Goal: Contribute content: Add original content to the website for others to see

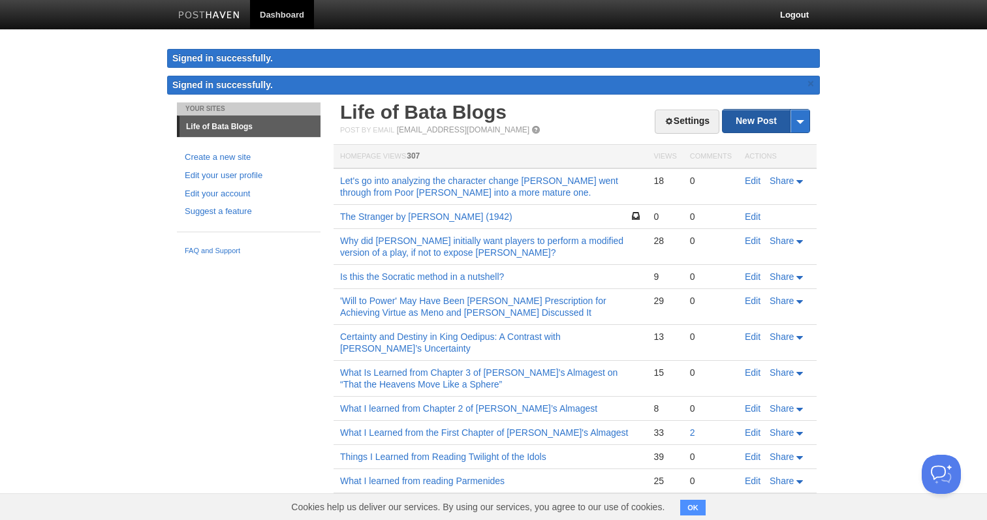
click at [757, 123] on link "New Post" at bounding box center [766, 121] width 87 height 23
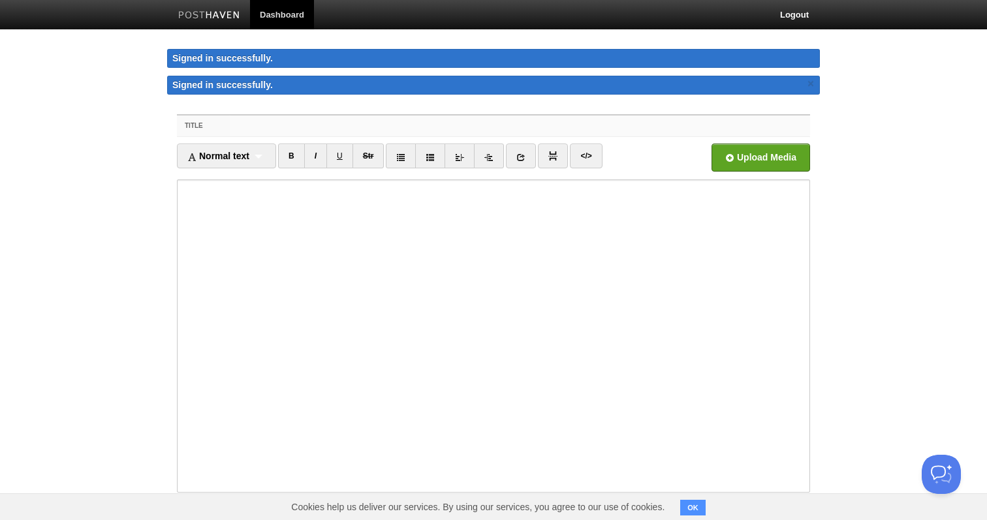
click at [395, 125] on input "Title" at bounding box center [520, 126] width 580 height 21
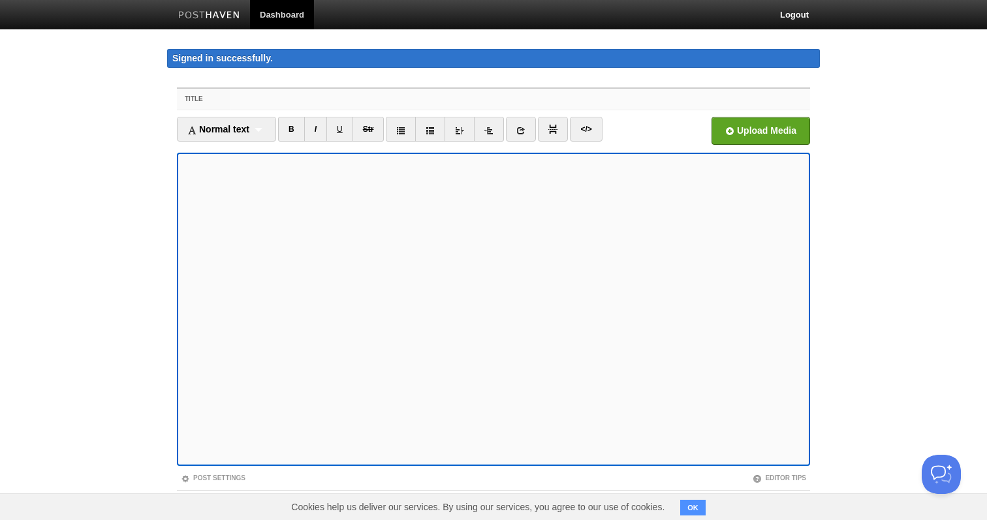
click at [318, 99] on input "Title" at bounding box center [520, 99] width 580 height 21
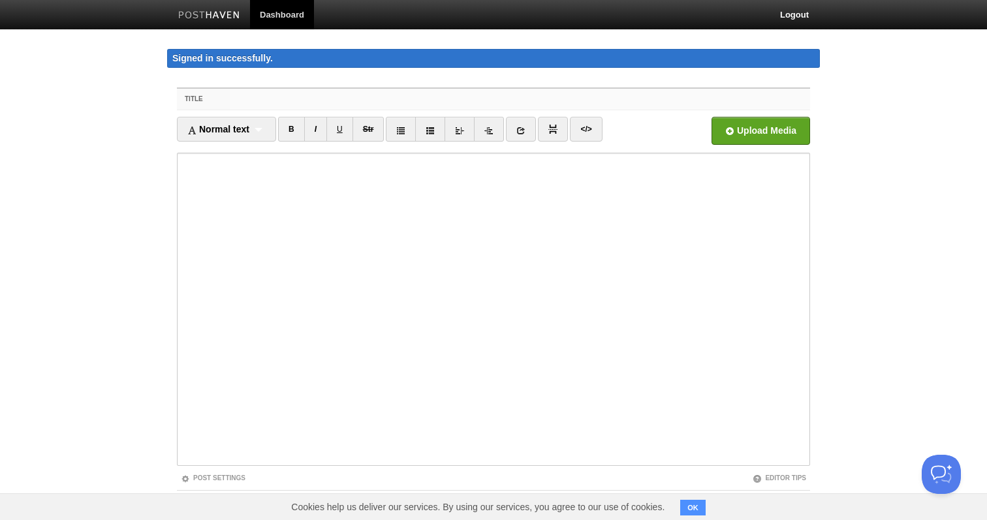
paste input "[PERSON_NAME]"
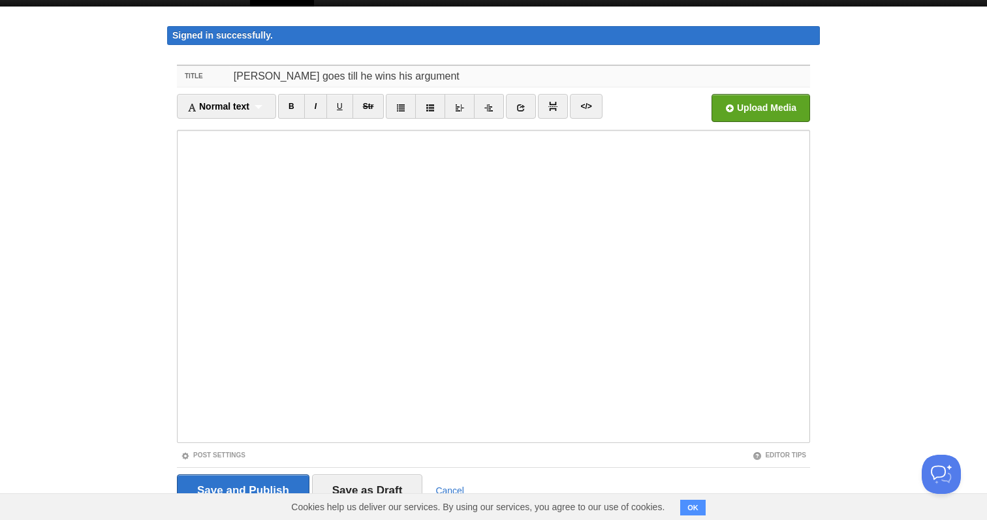
scroll to position [10, 0]
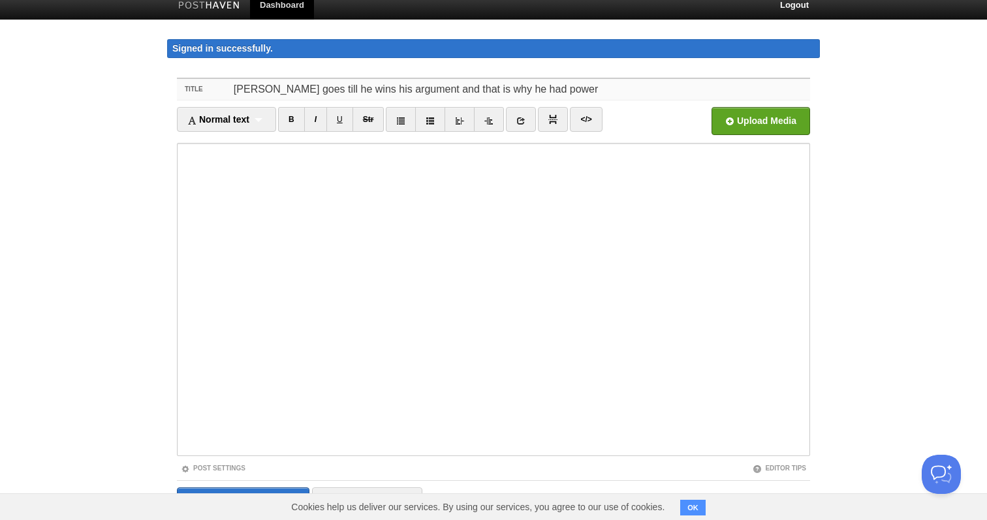
click at [428, 90] on input "[PERSON_NAME] goes till he wins his argument and that is why he had power" at bounding box center [520, 89] width 580 height 21
click at [462, 93] on input "[PERSON_NAME] goes till he wins his argument, he had the vision for winning, an…" at bounding box center [520, 89] width 580 height 21
click at [527, 90] on input "[PERSON_NAME] goes till he wins his argument, he has the vision for winning, an…" at bounding box center [520, 89] width 580 height 21
click at [442, 90] on input "[PERSON_NAME] goes till he wins his argument, he has the vision for what is win…" at bounding box center [520, 89] width 580 height 21
click at [630, 76] on div "Title [PERSON_NAME] goes till he wins his argument and has the vision for what …" at bounding box center [493, 317] width 653 height 503
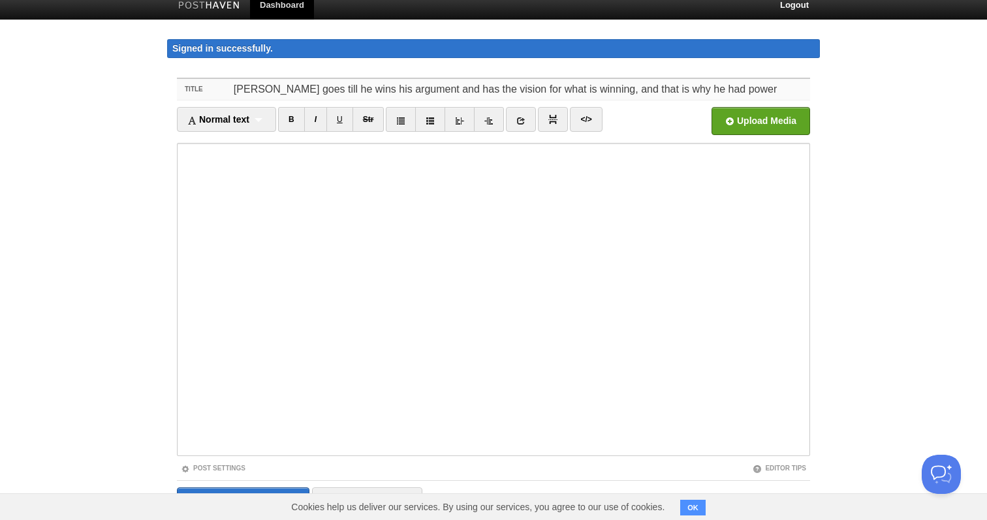
click at [613, 89] on input "[PERSON_NAME] goes till he wins his argument and has the vision for what is win…" at bounding box center [520, 89] width 580 height 21
click at [518, 83] on input "[PERSON_NAME] goes till he wins his argument and has the vision for what is win…" at bounding box center [520, 89] width 580 height 21
paste input "Why [PERSON_NAME] Ruled: [PERSON_NAME] went until he won his 'quarrel' and had …"
drag, startPoint x: 488, startPoint y: 90, endPoint x: 830, endPoint y: 90, distance: 341.4
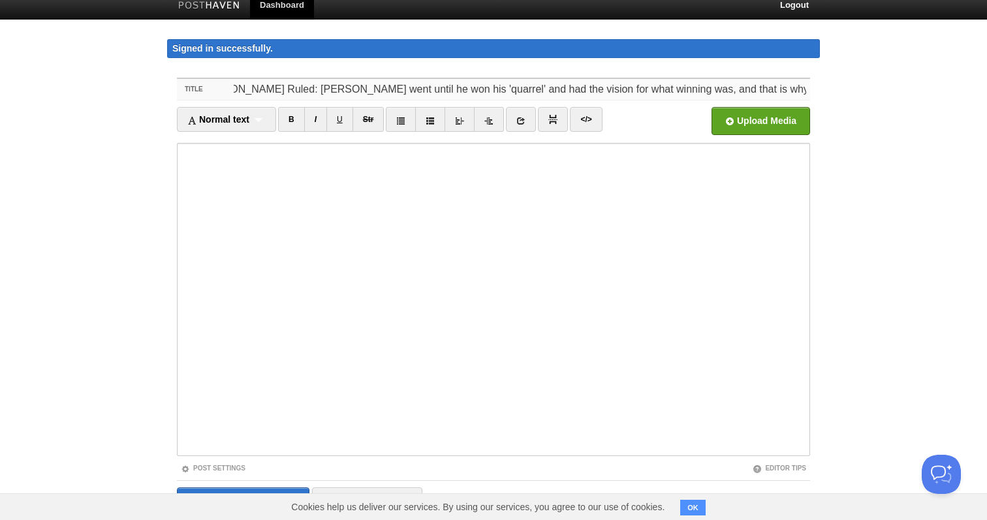
click at [830, 90] on body "Dashboard Logout Signed in successfully. Signed in successfully. × Your Sites L…" at bounding box center [493, 429] width 987 height 879
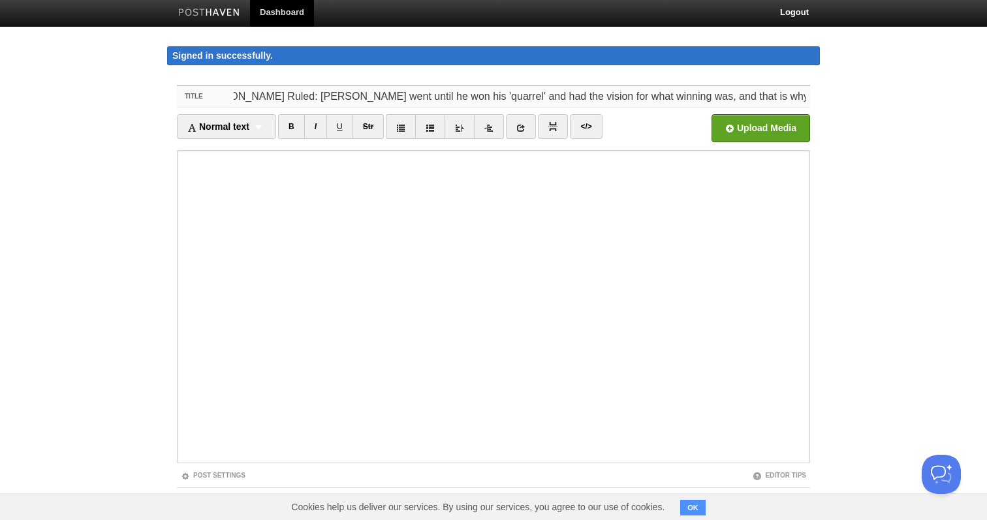
scroll to position [0, 0]
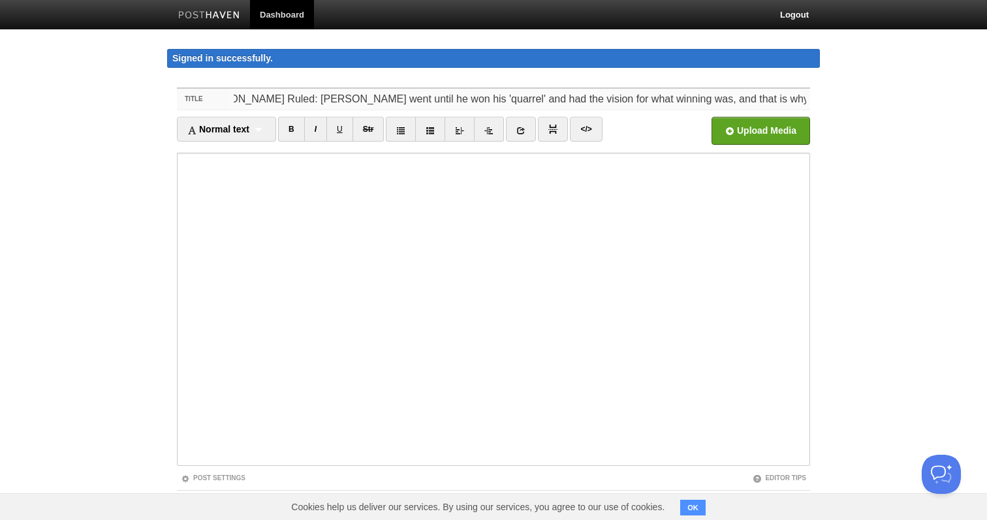
click at [789, 100] on input "Why [PERSON_NAME] Ruled: [PERSON_NAME] went until he won his 'quarrel' and had …" at bounding box center [520, 99] width 580 height 21
paste input "Why [PERSON_NAME] Ruled: [PERSON_NAME] went until he won his 'quarrel' and had …"
drag, startPoint x: 805, startPoint y: 98, endPoint x: 674, endPoint y: 98, distance: 131.9
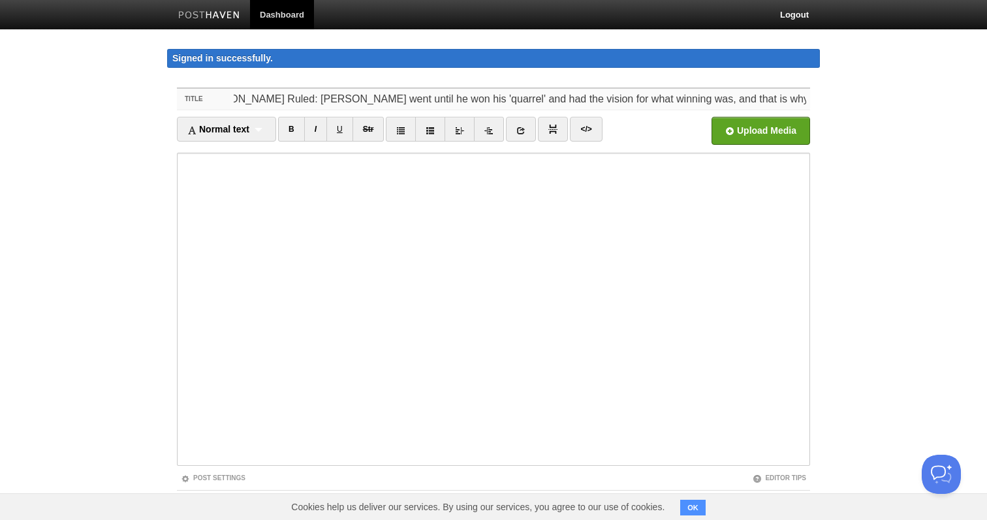
click at [674, 98] on input "Why [PERSON_NAME] Ruled: [PERSON_NAME] went until he won his 'quarrel' and had …" at bounding box center [520, 99] width 580 height 21
click at [614, 103] on input "Why [PERSON_NAME] Ruled: [PERSON_NAME] went until he won his 'quarrel' and had …" at bounding box center [520, 99] width 580 height 21
click at [575, 102] on input "Why [PERSON_NAME] Ruled: [PERSON_NAME] went until he won his 'quarrel' and had …" at bounding box center [520, 99] width 580 height 21
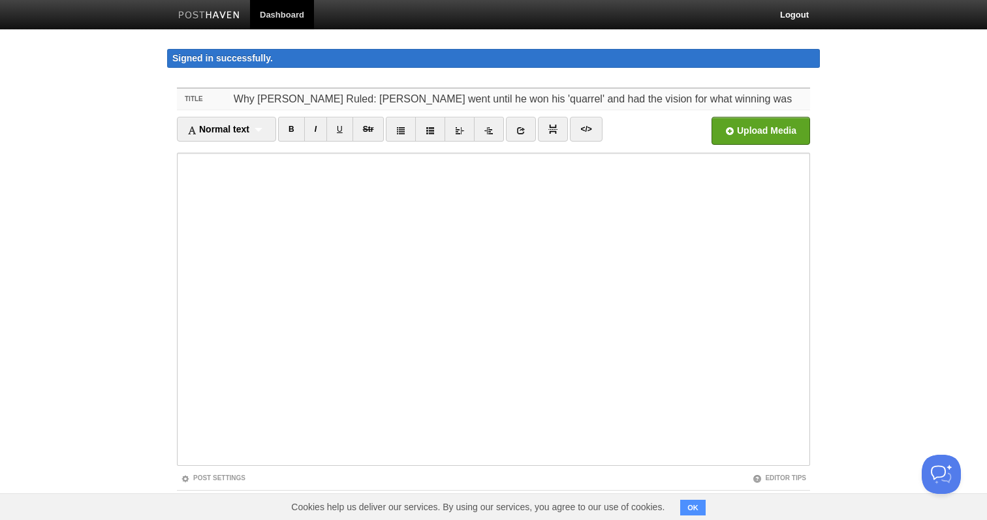
click at [575, 102] on input "Why [PERSON_NAME] Ruled: [PERSON_NAME] went until he won his 'quarrel' and had …" at bounding box center [520, 99] width 580 height 21
click at [519, 101] on input "Why [PERSON_NAME] Ruled: [PERSON_NAME] went until he won his 'quarrel' and knew…" at bounding box center [520, 99] width 580 height 21
type input "Why [PERSON_NAME] Ruled: [PERSON_NAME] went until he won his 'quarrel' and knew…"
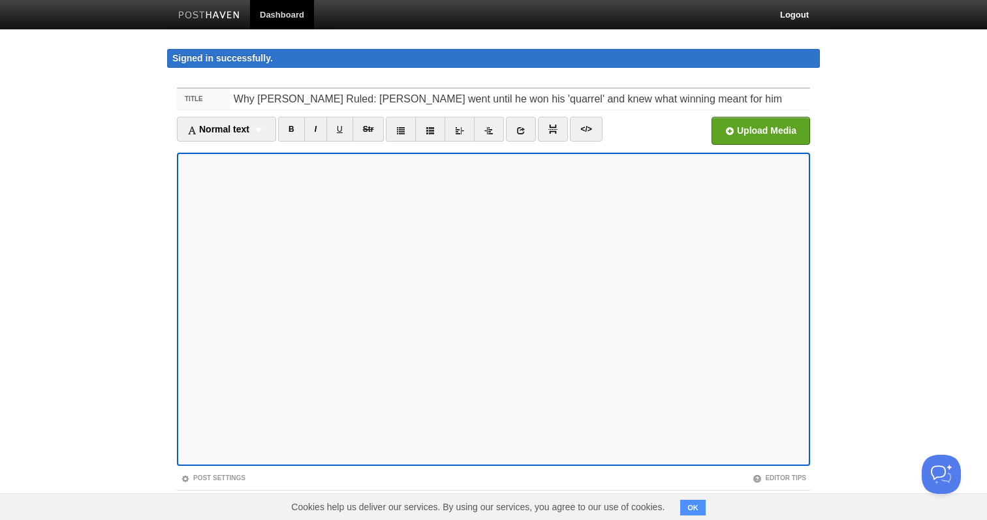
click at [695, 508] on button "OK" at bounding box center [692, 508] width 25 height 16
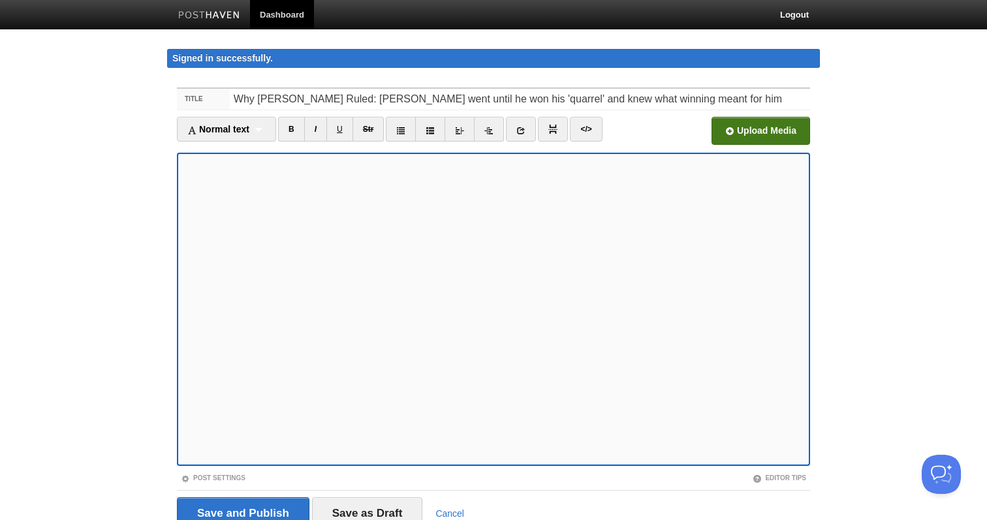
click at [749, 136] on input "file" at bounding box center [367, 134] width 988 height 67
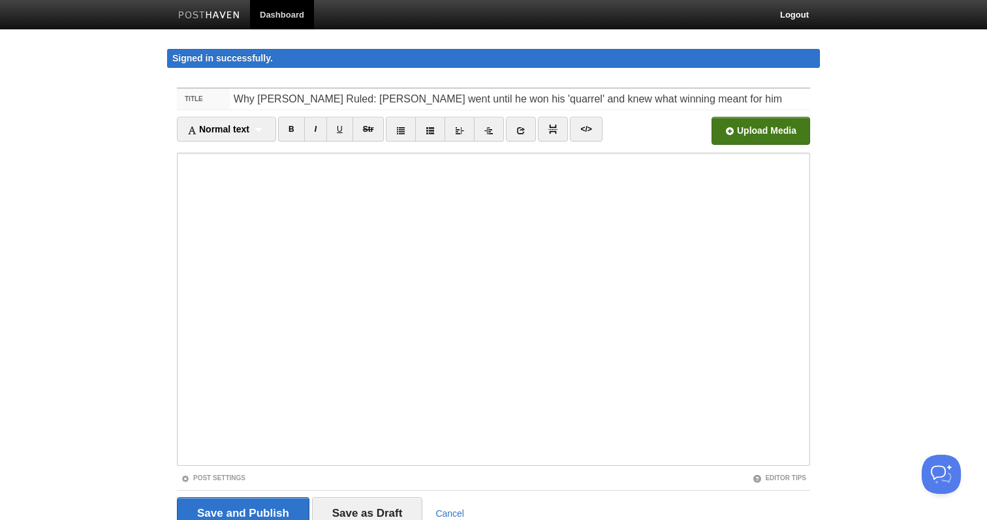
click at [747, 140] on input "file" at bounding box center [367, 134] width 988 height 67
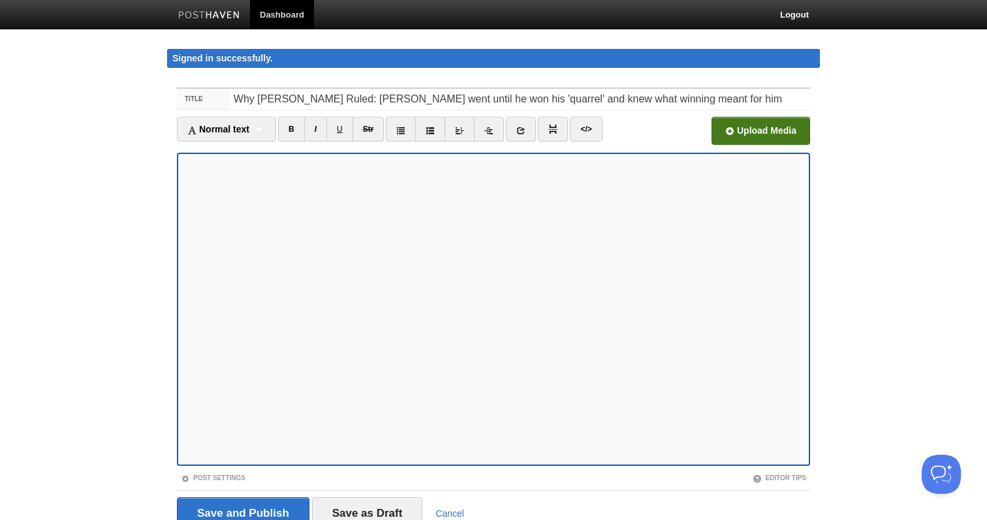
scroll to position [58, 0]
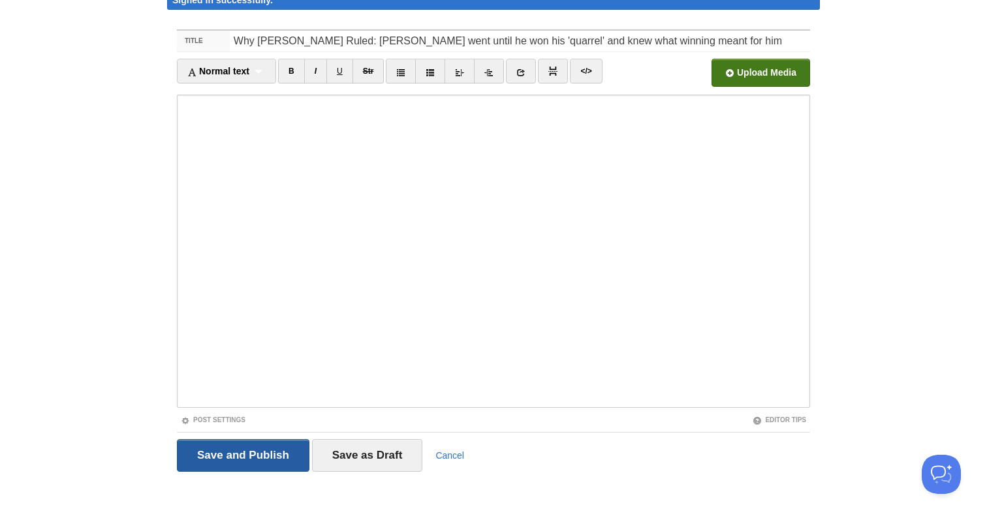
click at [230, 454] on input "Save and Publish" at bounding box center [243, 455] width 133 height 33
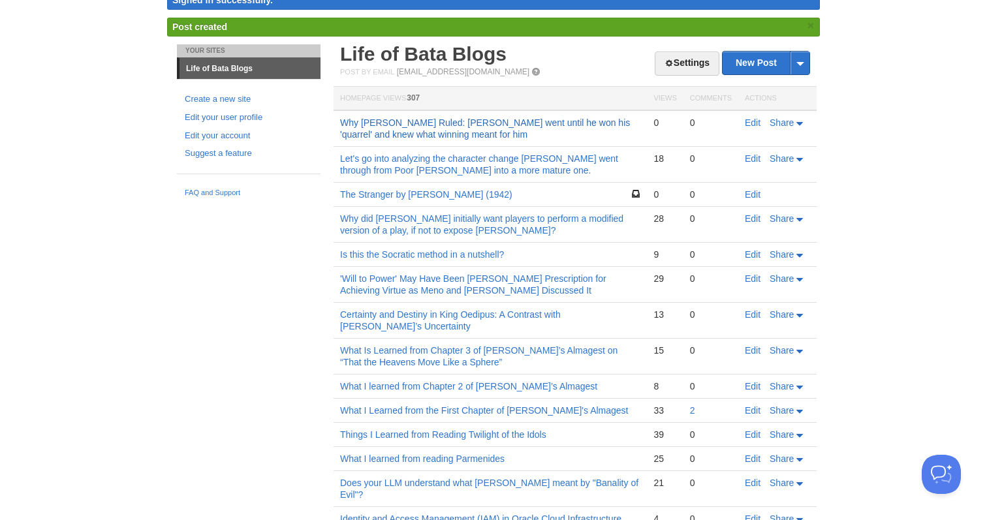
click at [473, 123] on link "Why [PERSON_NAME] Ruled: [PERSON_NAME] went until he won his 'quarrel' and knew…" at bounding box center [485, 128] width 290 height 22
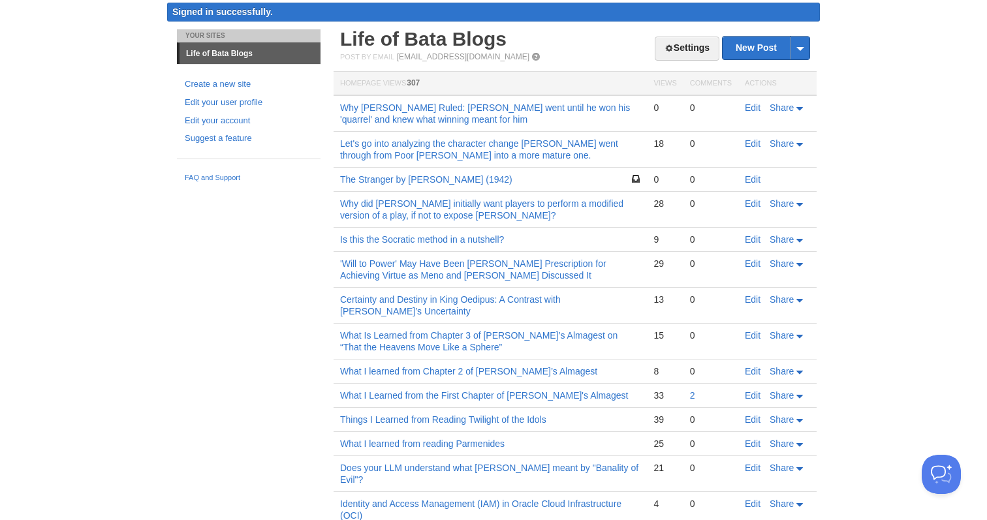
scroll to position [31, 0]
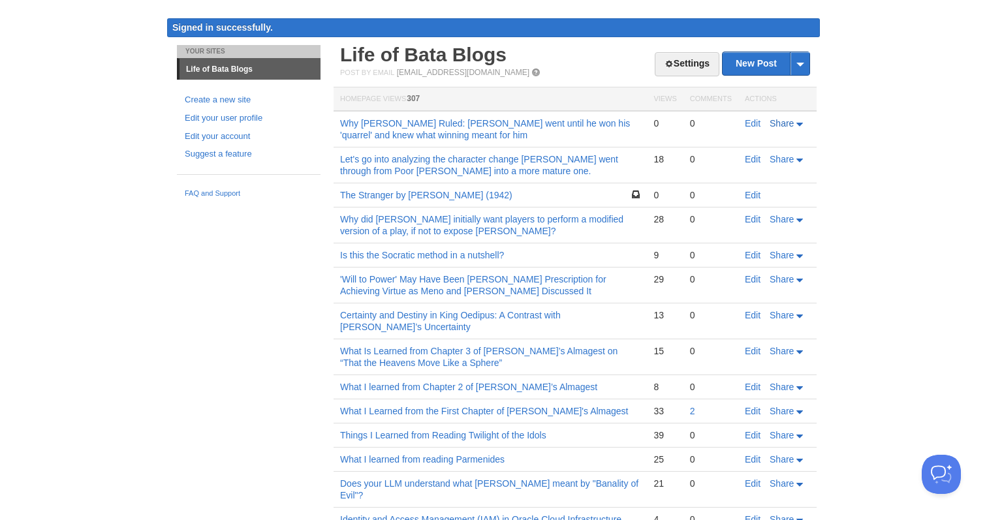
click at [785, 125] on span "Share" at bounding box center [782, 123] width 24 height 10
click at [770, 201] on span "LinkedIn" at bounding box center [757, 201] width 37 height 10
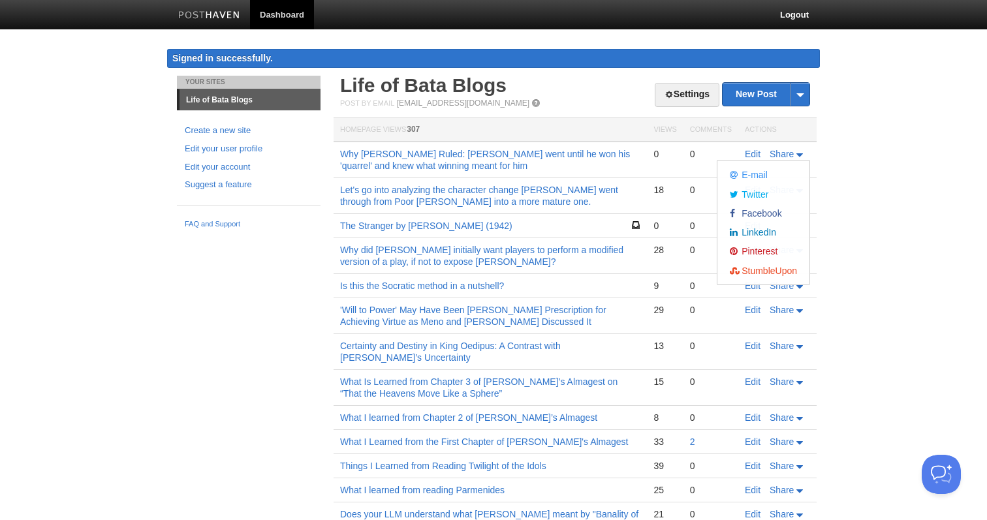
click at [877, 159] on body "Dashboard Logout Signed in successfully. Signed in successfully. × Post created…" at bounding box center [493, 493] width 987 height 986
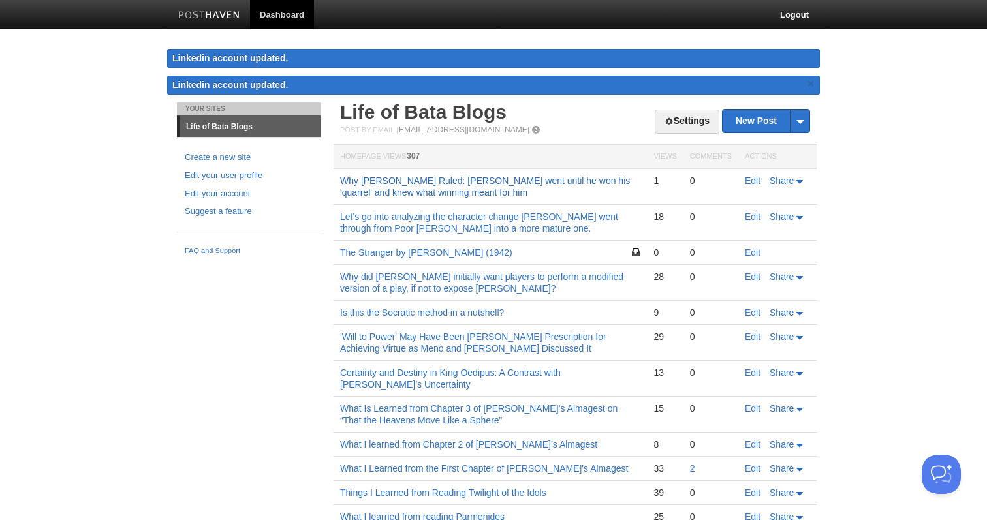
click at [511, 183] on link "Why Agamemnon Ruled: Agamemnon went until he won his 'quarrel' and knew what wi…" at bounding box center [485, 187] width 290 height 22
